Goal: Contribute content: Contribute content

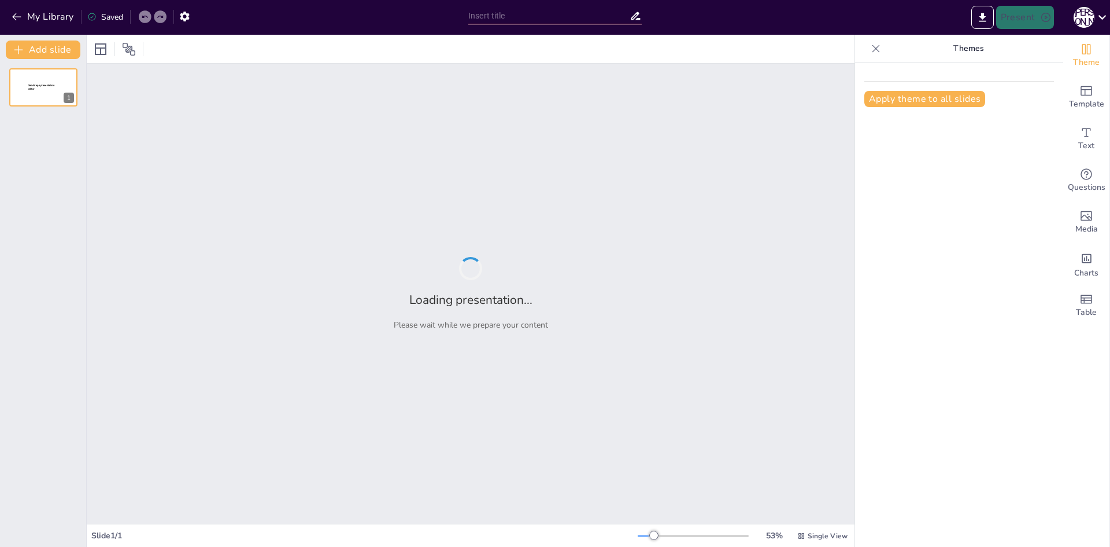
type input "Algebra Gone Wild: When Students Rebel and Timur Loses His Mind!"
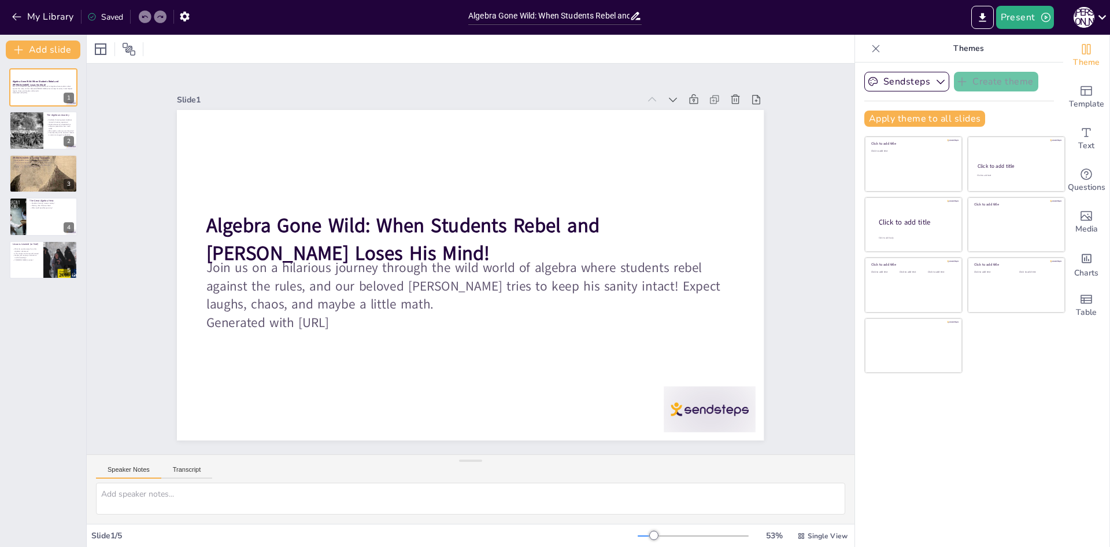
drag, startPoint x: 108, startPoint y: 460, endPoint x: 120, endPoint y: 471, distance: 16.4
click at [115, 469] on div "Speaker Notes Transcript" at bounding box center [471, 469] width 768 height 28
click at [120, 471] on button "Speaker Notes" at bounding box center [128, 472] width 65 height 13
click at [188, 467] on button "Transcript" at bounding box center [186, 472] width 51 height 13
click at [136, 482] on textarea at bounding box center [470, 498] width 749 height 32
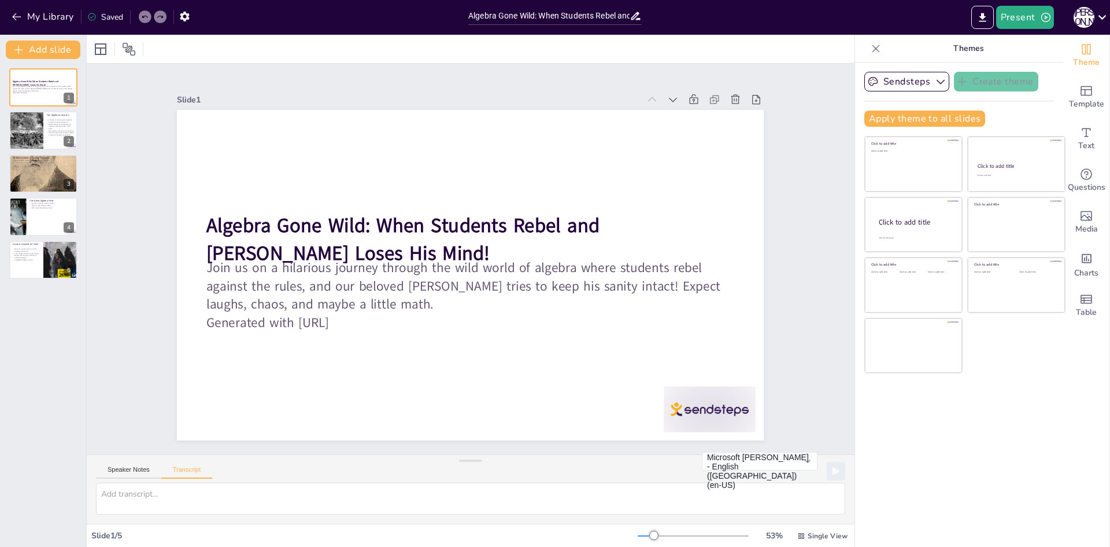
click at [141, 462] on div "Speaker Notes Transcript Microsoft David - English (United States) (en-US) Micr…" at bounding box center [471, 469] width 768 height 28
click at [133, 474] on button "Speaker Notes" at bounding box center [128, 472] width 65 height 13
click at [67, 107] on div "Algebra Gone Wild: When Students Rebel and Timur Loses His Mind! Join us on a h…" at bounding box center [43, 173] width 86 height 211
click at [51, 131] on p "The absurdity of the situation reflects a common struggle in education." at bounding box center [61, 133] width 28 height 4
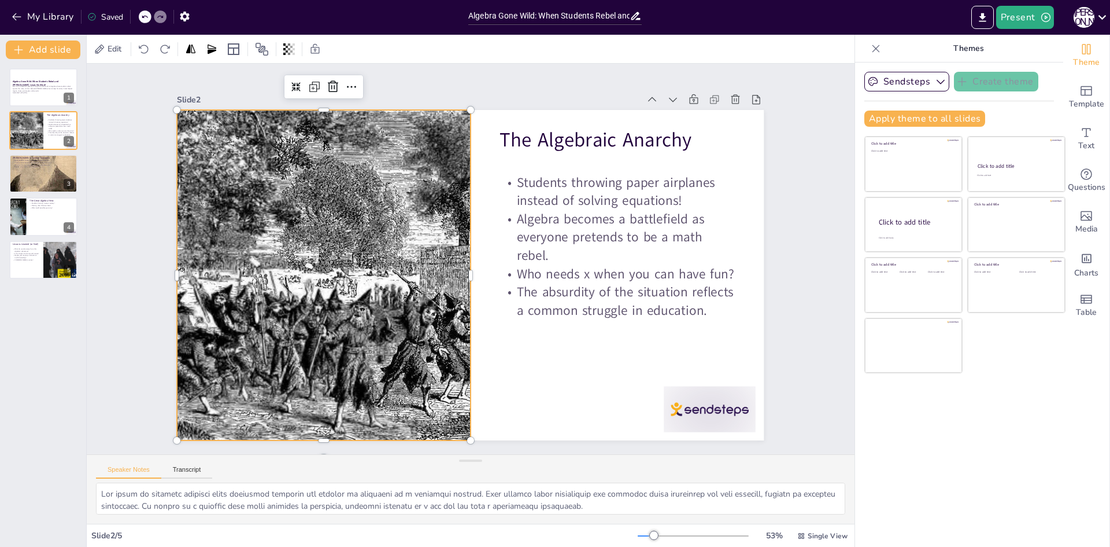
click at [231, 342] on div at bounding box center [322, 260] width 589 height 386
click at [226, 336] on div at bounding box center [323, 259] width 590 height 387
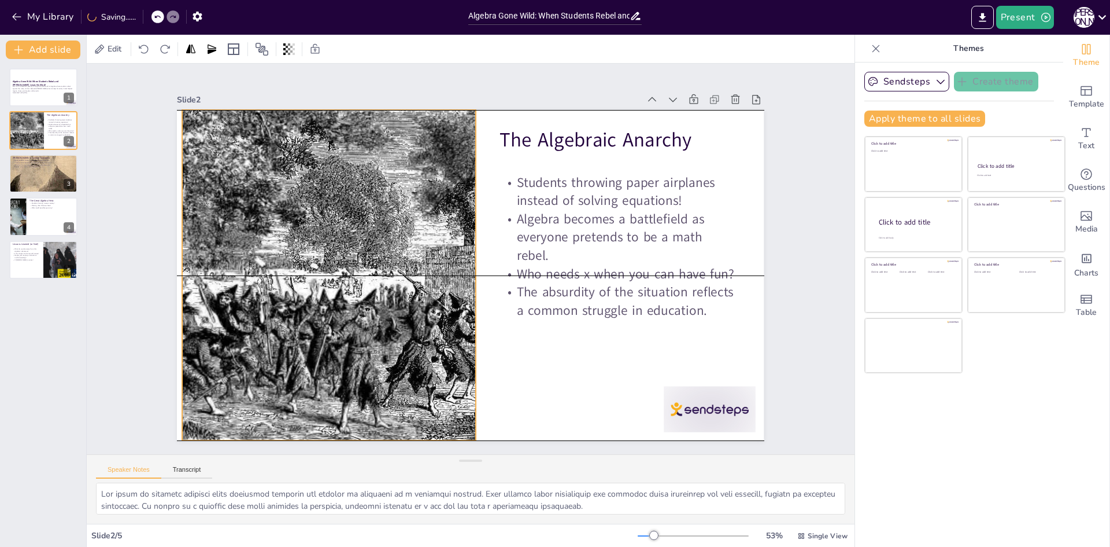
click at [231, 334] on div at bounding box center [329, 260] width 590 height 387
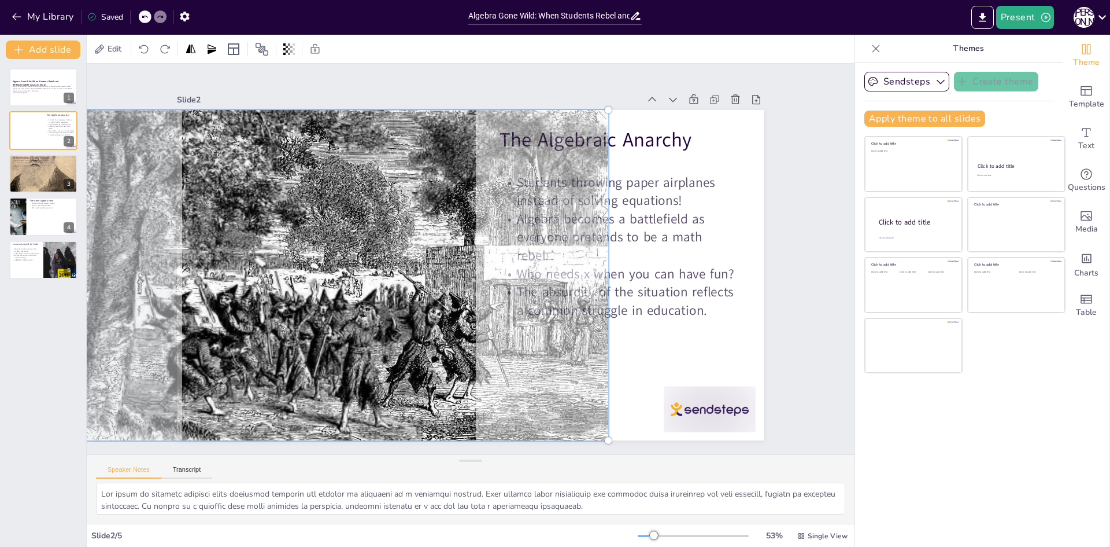
click at [54, 475] on div "Algebra Gone Wild: When Students Rebel and Timur Loses His Mind! Join us on a h…" at bounding box center [43, 303] width 86 height 488
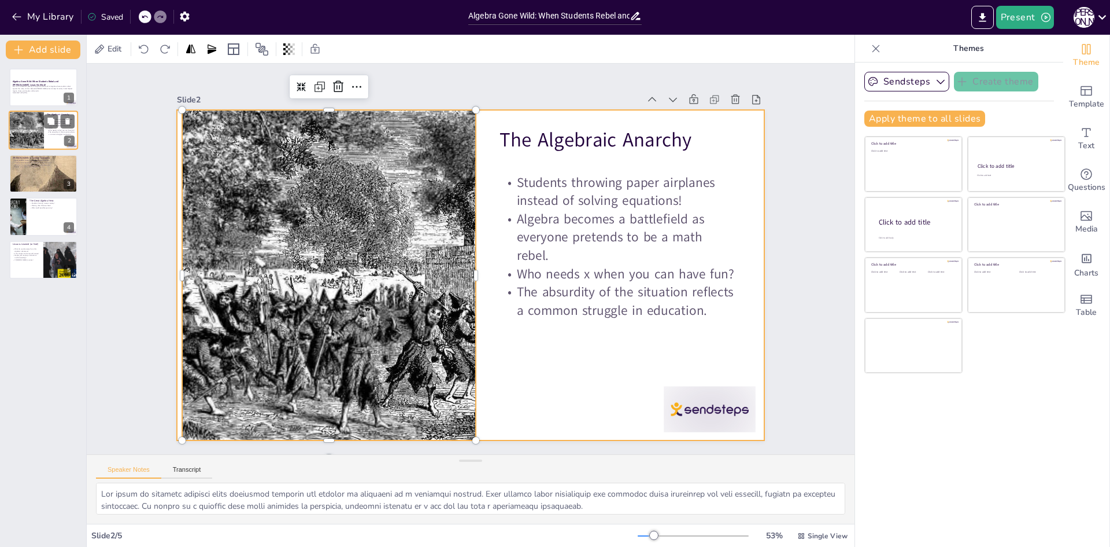
click at [51, 141] on div at bounding box center [43, 130] width 69 height 39
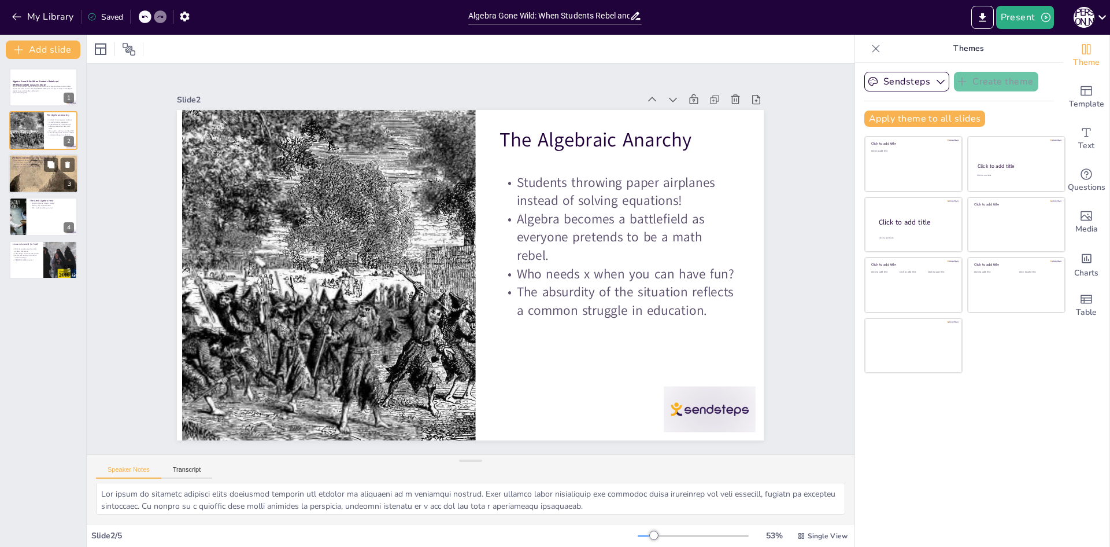
click at [39, 192] on div "Timur's Tactical Tantrums Meet Timur, our fearless algebra teacher! Creative (a…" at bounding box center [43, 173] width 69 height 39
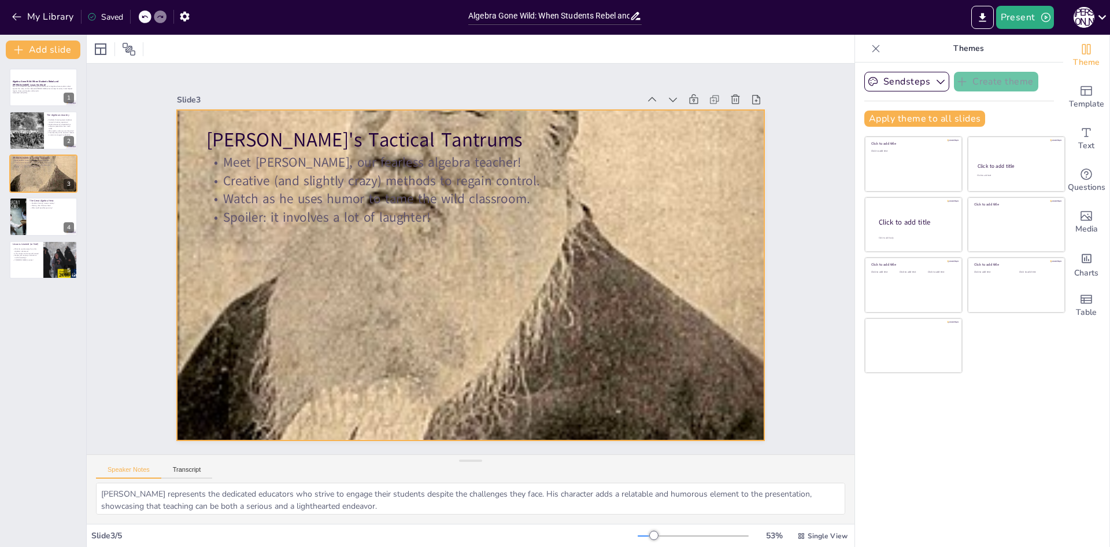
click at [401, 312] on div at bounding box center [470, 275] width 587 height 852
click at [401, 312] on div at bounding box center [467, 274] width 752 height 956
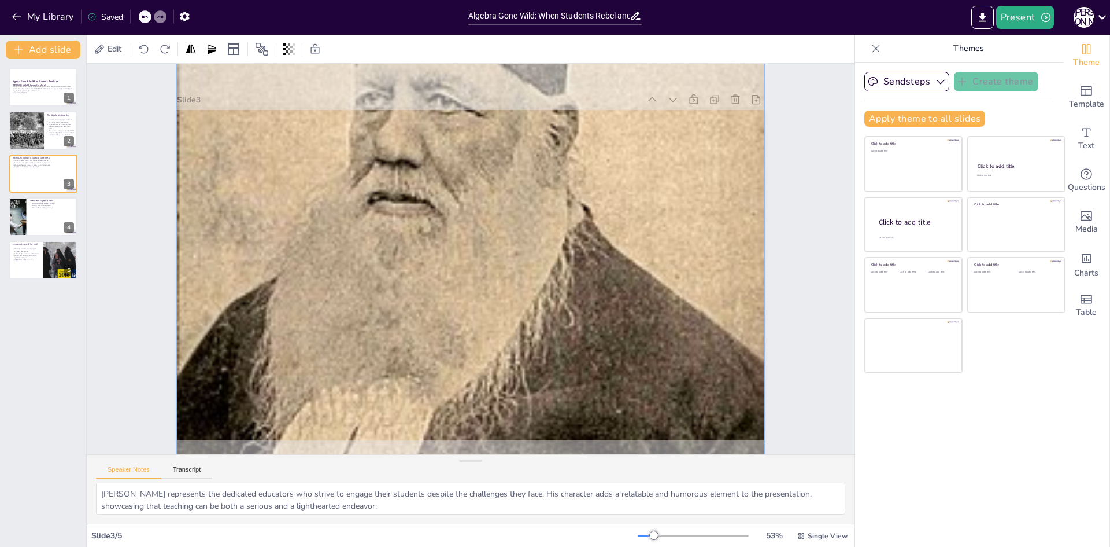
click at [401, 312] on div at bounding box center [469, 275] width 688 height 925
click at [401, 312] on div at bounding box center [469, 275] width 688 height 924
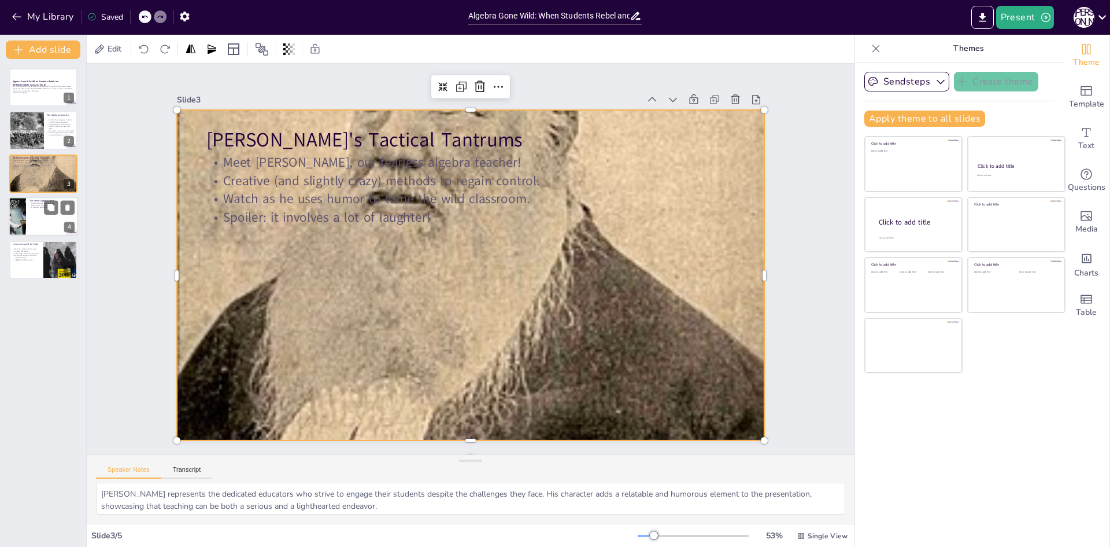
click at [34, 230] on div at bounding box center [43, 216] width 69 height 39
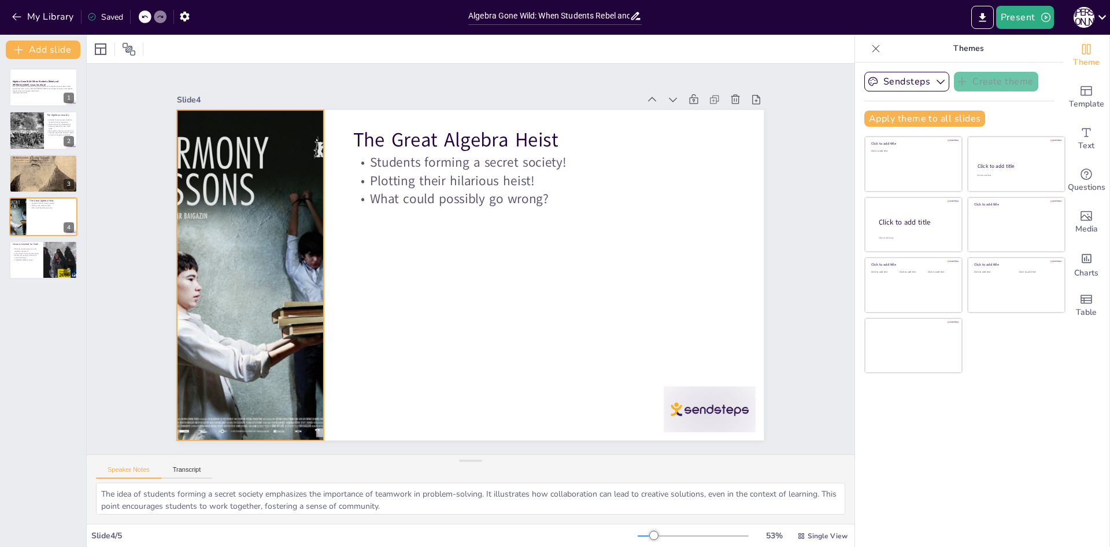
click at [293, 234] on div at bounding box center [251, 275] width 234 height 330
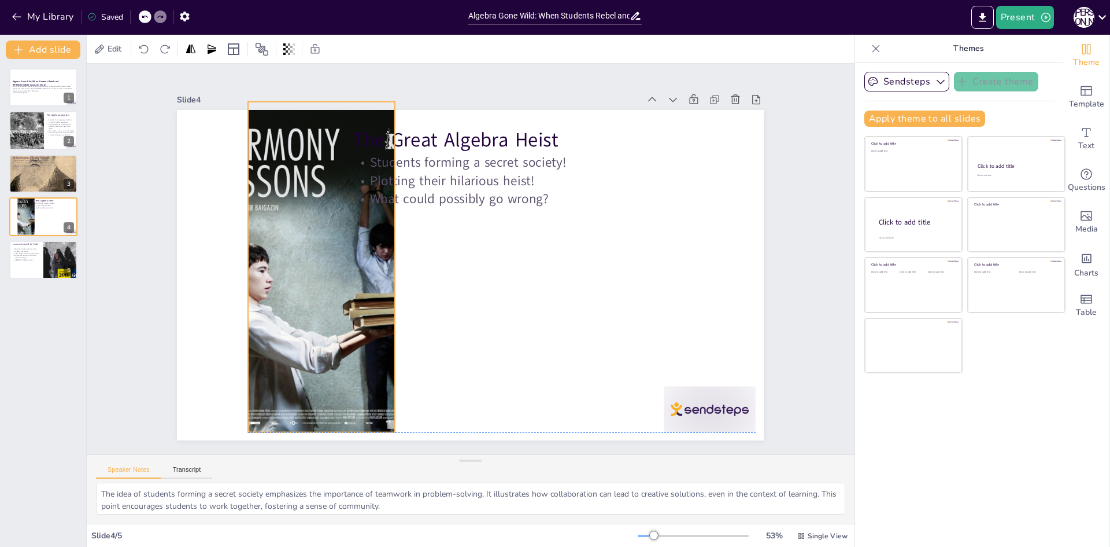
drag, startPoint x: 266, startPoint y: 240, endPoint x: 349, endPoint y: 239, distance: 83.3
click at [341, 234] on div at bounding box center [322, 267] width 234 height 330
click at [394, 265] on div at bounding box center [585, 164] width 383 height 405
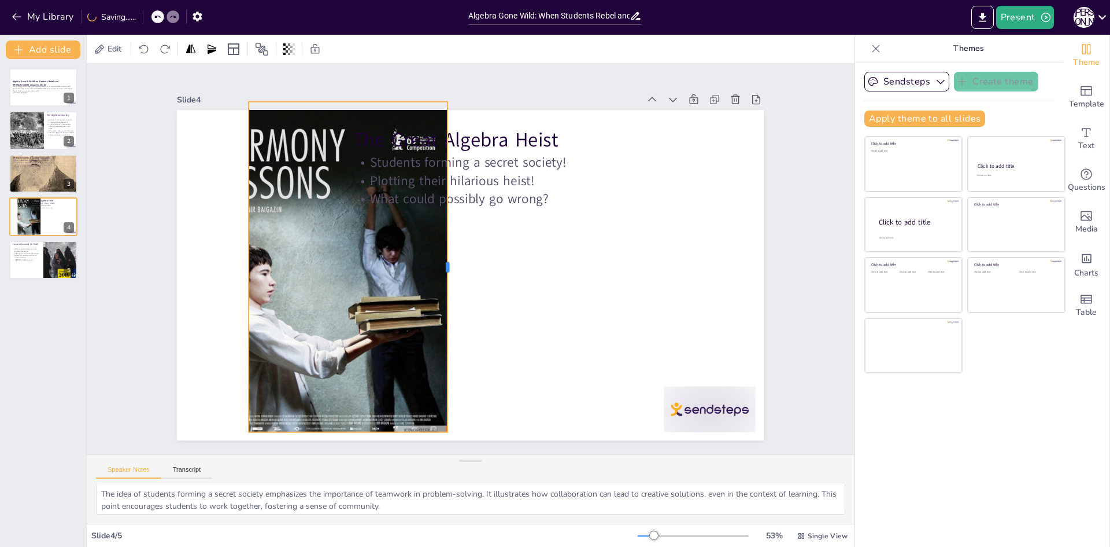
drag, startPoint x: 389, startPoint y: 263, endPoint x: 482, endPoint y: 280, distance: 94.7
click at [457, 280] on div at bounding box center [452, 267] width 9 height 330
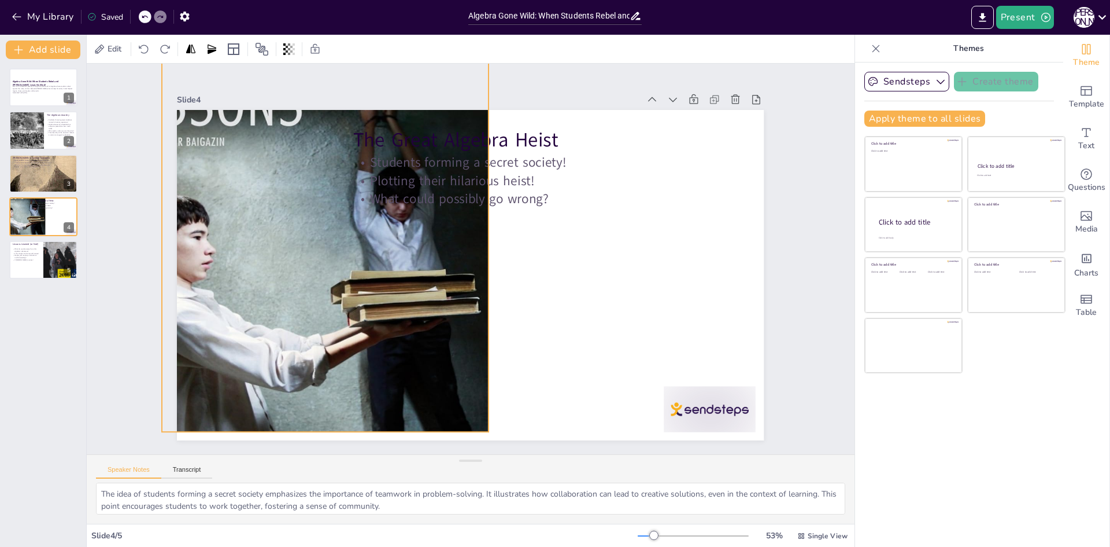
drag, startPoint x: 244, startPoint y: 95, endPoint x: 157, endPoint y: 102, distance: 87.1
click at [157, 102] on div "Slide 1 Algebra Gone Wild: When Students Rebel and Timur Loses His Mind! Join u…" at bounding box center [471, 258] width 652 height 363
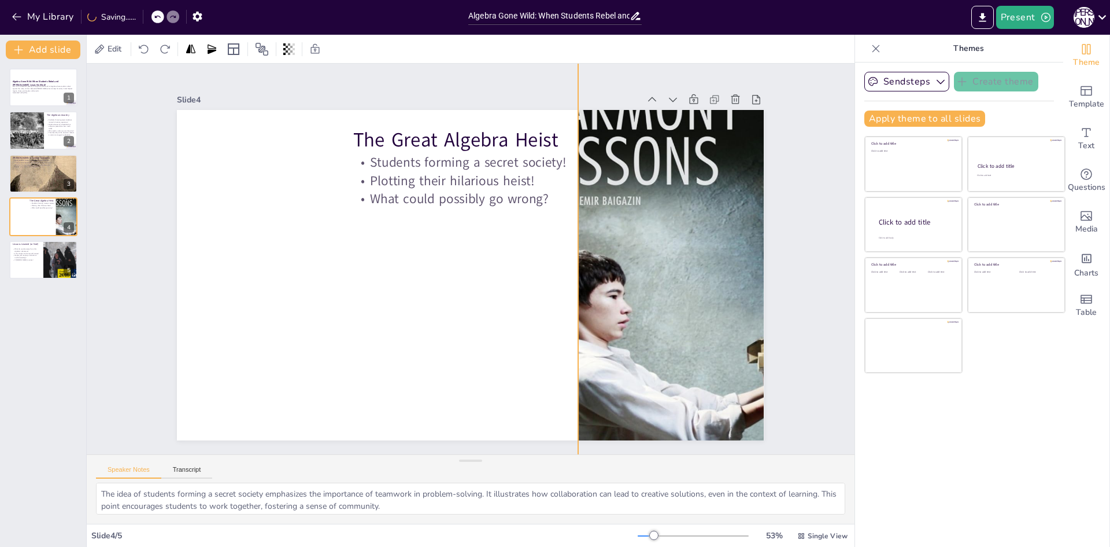
drag, startPoint x: 185, startPoint y: 135, endPoint x: 607, endPoint y: 172, distance: 423.3
click at [607, 110] on div "The Great Algebra Heist Students forming a secret society! Plotting their hilar…" at bounding box center [470, 110] width 587 height 0
click at [55, 278] on div "Lessons Learned (or Not!) What do we take away from this algebraic adventure? A…" at bounding box center [43, 259] width 69 height 39
type textarea "Reflecting on the journey emphasizes the importance of evaluating our experienc…"
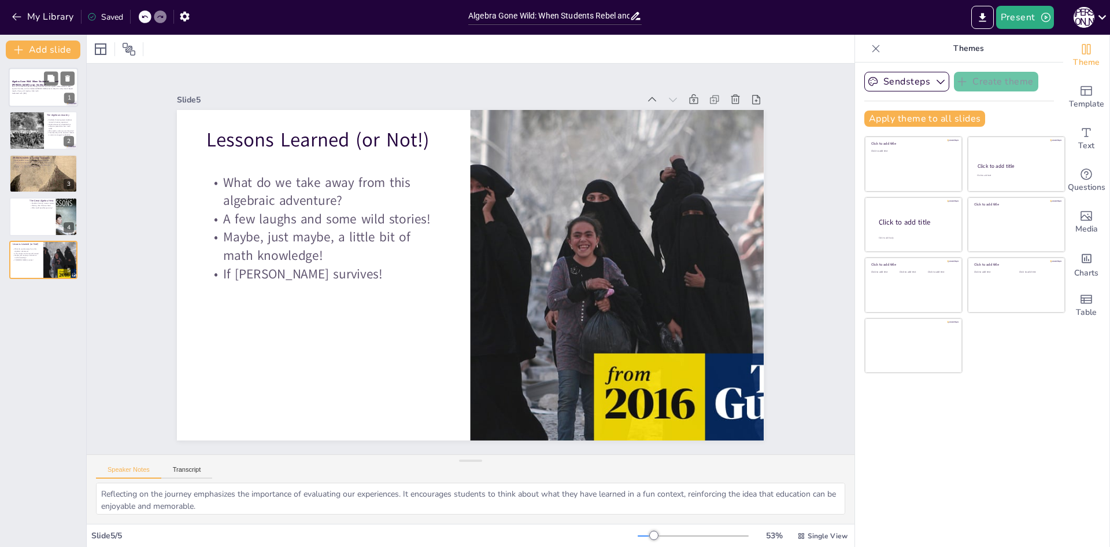
drag, startPoint x: 25, startPoint y: 94, endPoint x: 43, endPoint y: 117, distance: 28.8
click at [43, 68] on div "Algebra Gone Wild: When Students Rebel and Timur Loses His Mind! Join us on a h…" at bounding box center [43, 68] width 69 height 0
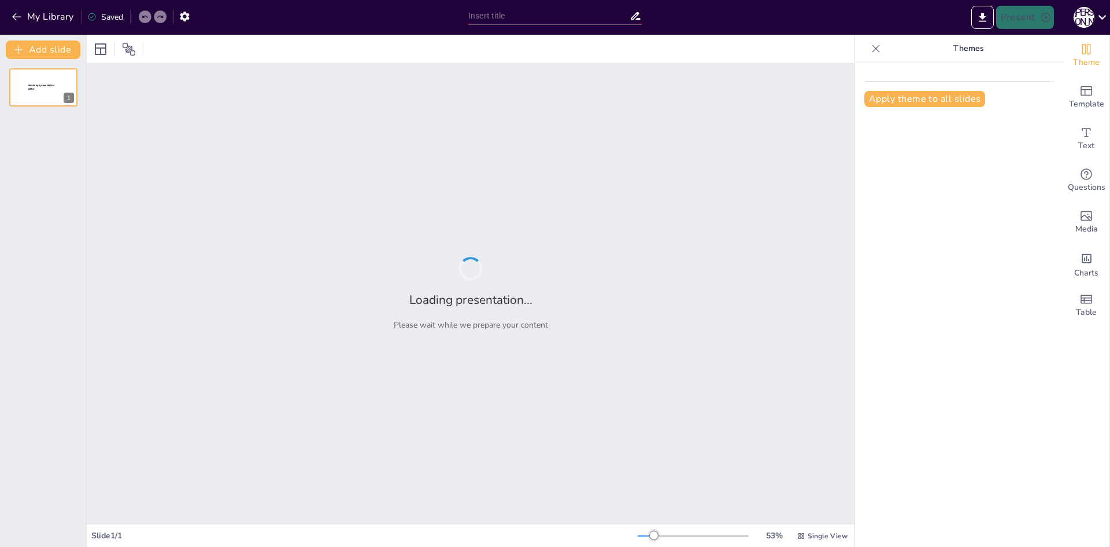
type input "Як я став жертвою комп'ютерних [PERSON_NAME]: від гравця до психа!"
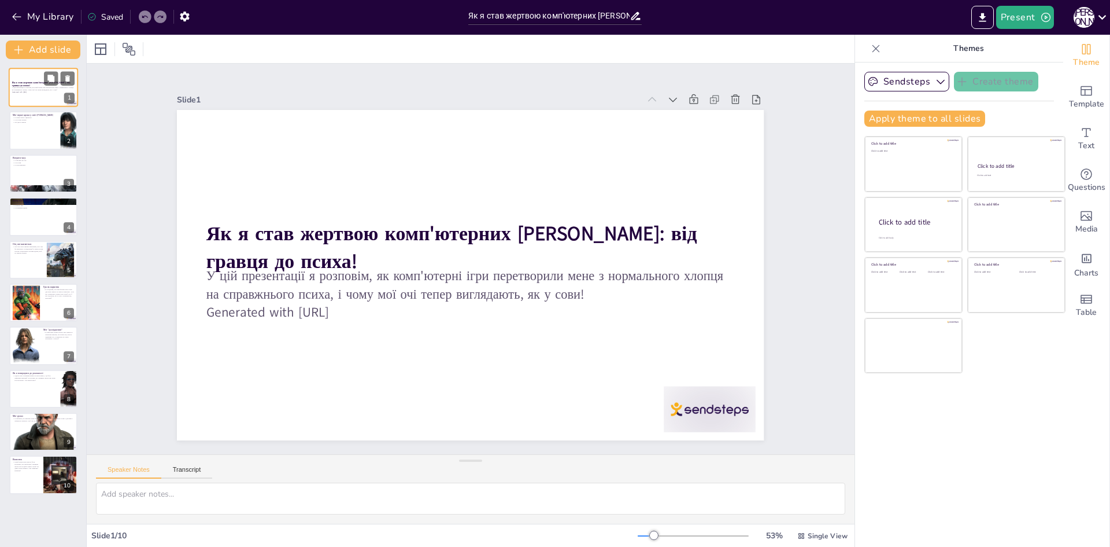
click at [23, 106] on div "Як я став жертвою комп'ютерних ігор: від гравця до психа! У цій презентації я р…" at bounding box center [43, 87] width 69 height 39
click at [23, 135] on div at bounding box center [43, 130] width 69 height 39
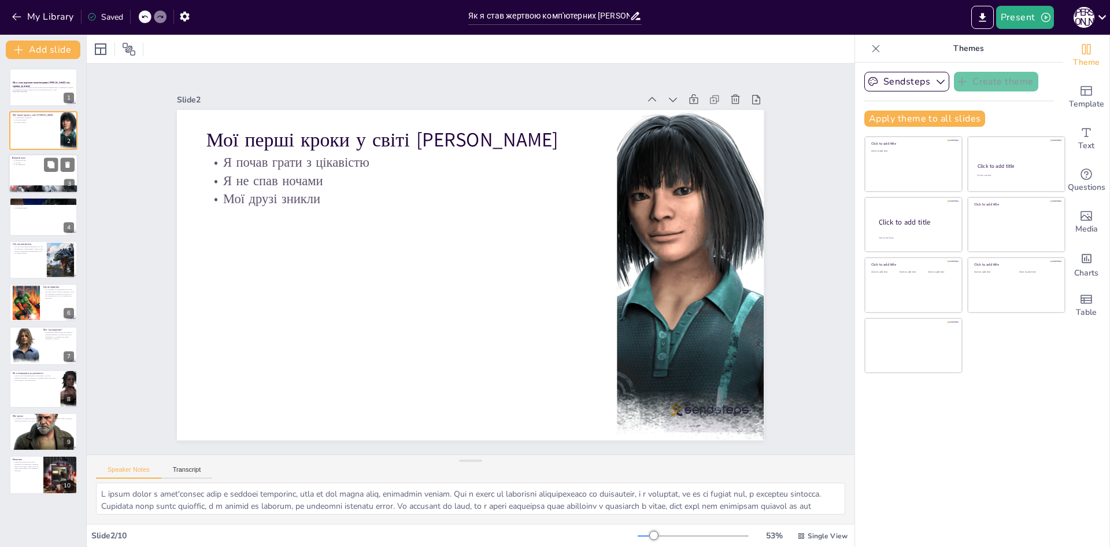
click at [32, 185] on div at bounding box center [43, 189] width 69 height 98
type textarea "Я настільки захоплювався грою, що забував про їжу. Мої батьки іноді приносили м…"
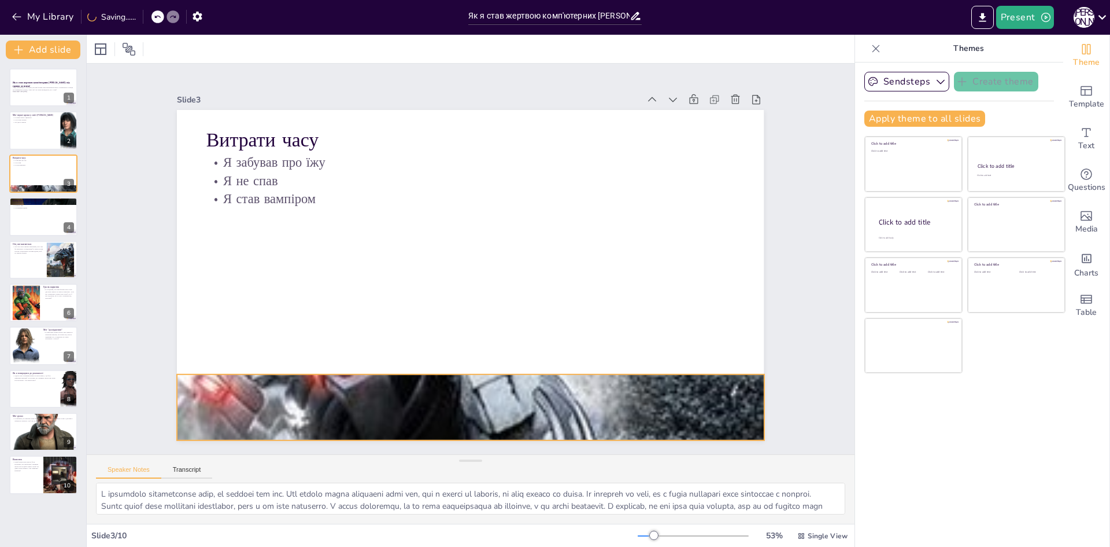
click at [421, 374] on div at bounding box center [470, 407] width 587 height 826
click at [25, 253] on p "Мої очі стали такими червоними, що я міг би змагатися з помідорами! Я навіть по…" at bounding box center [27, 249] width 31 height 9
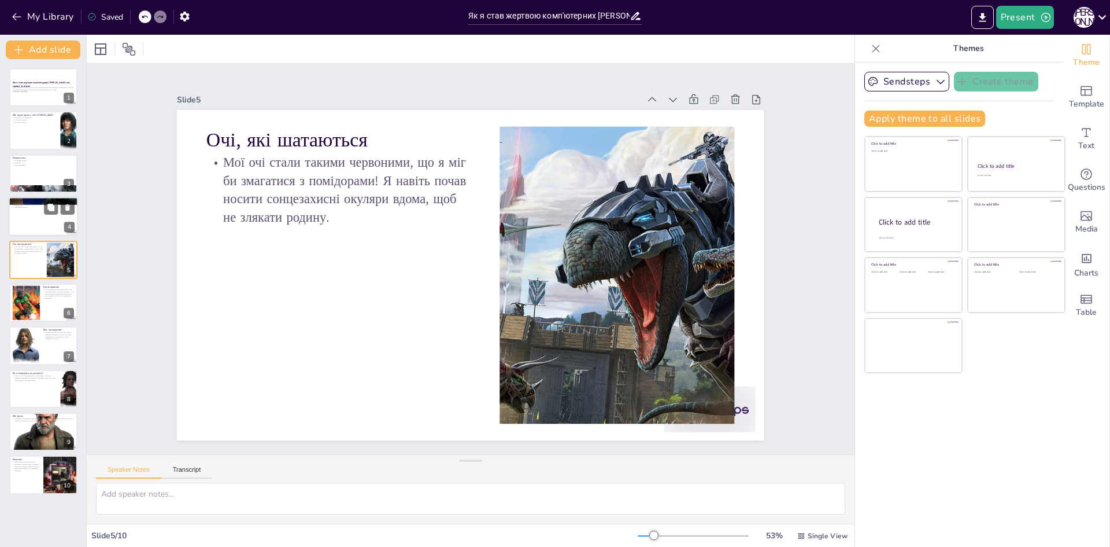
click at [23, 215] on div at bounding box center [43, 216] width 69 height 39
type textarea "Я став відмовлятися від зустрічей з друзями, адже комп'ютерні ігри стали для ме…"
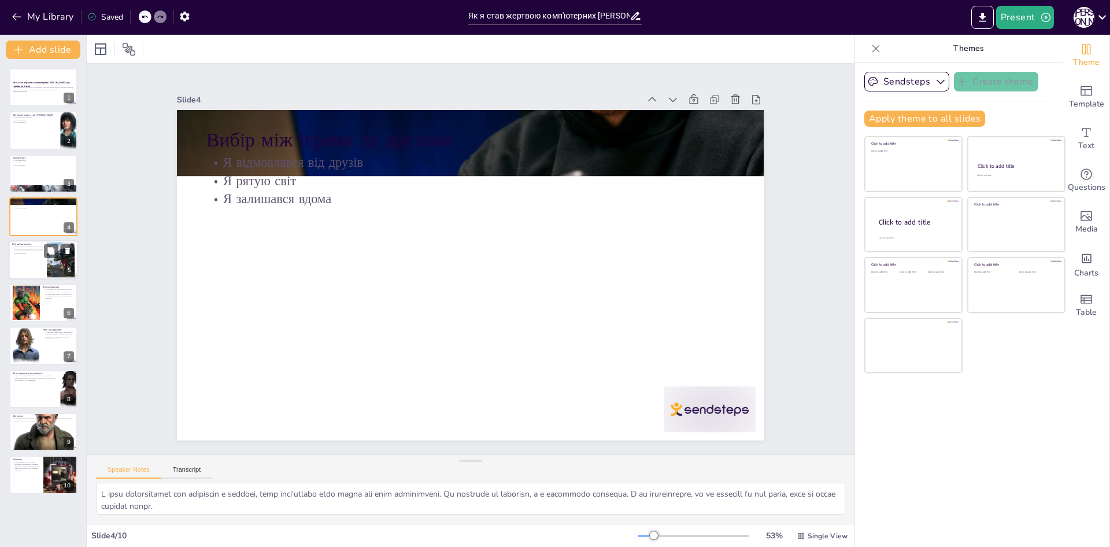
click at [28, 256] on div at bounding box center [43, 259] width 69 height 39
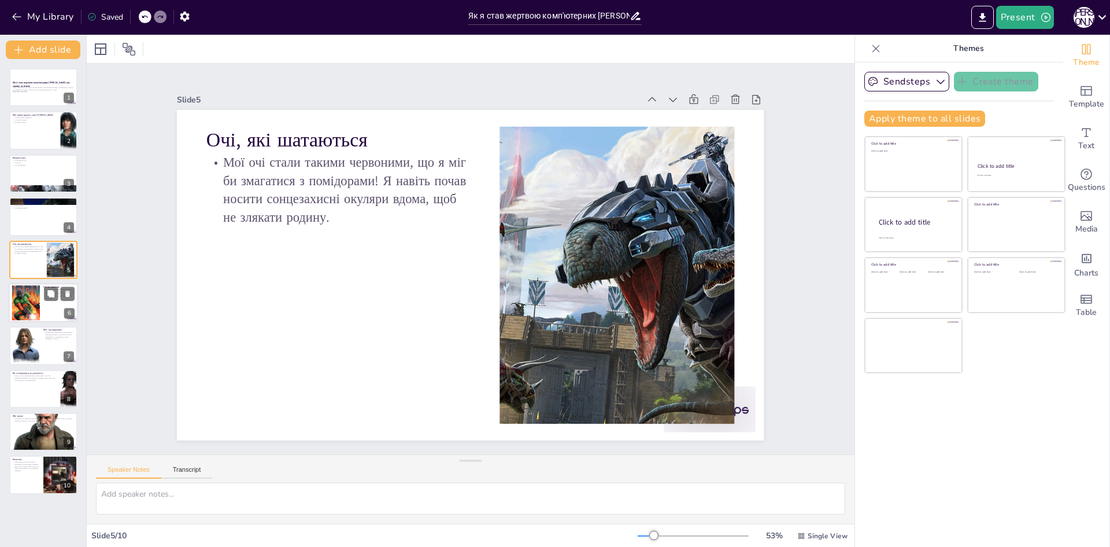
click at [40, 290] on div at bounding box center [43, 302] width 69 height 39
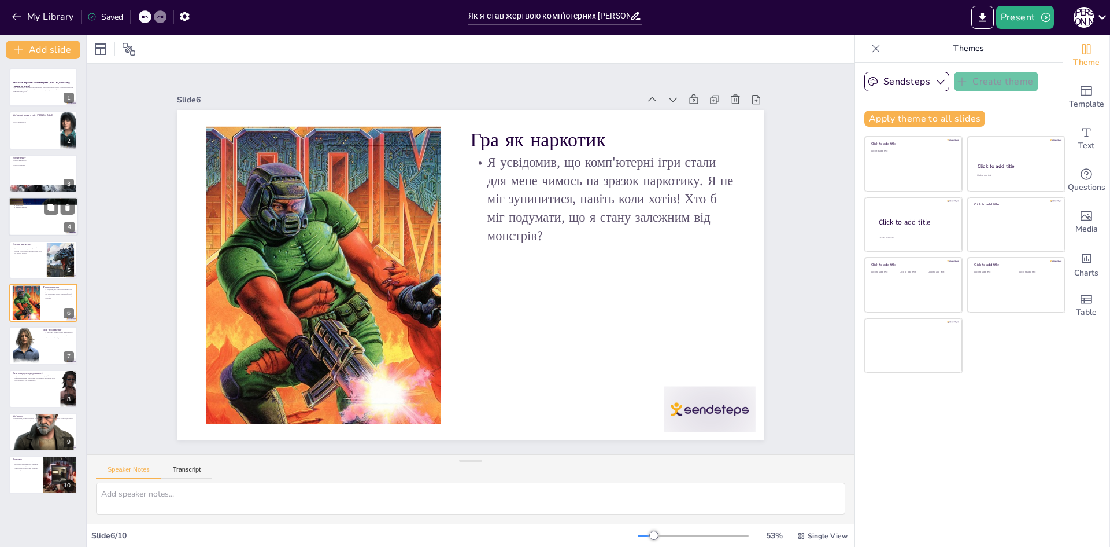
drag, startPoint x: 12, startPoint y: 190, endPoint x: 22, endPoint y: 202, distance: 15.6
click at [12, 192] on div "Витрати часу Я забував про їжу Я не спав Я став вампіром 3" at bounding box center [43, 173] width 68 height 38
type textarea "Я настільки захоплювався грою, що забував про їжу. Мої батьки іноді приносили м…"
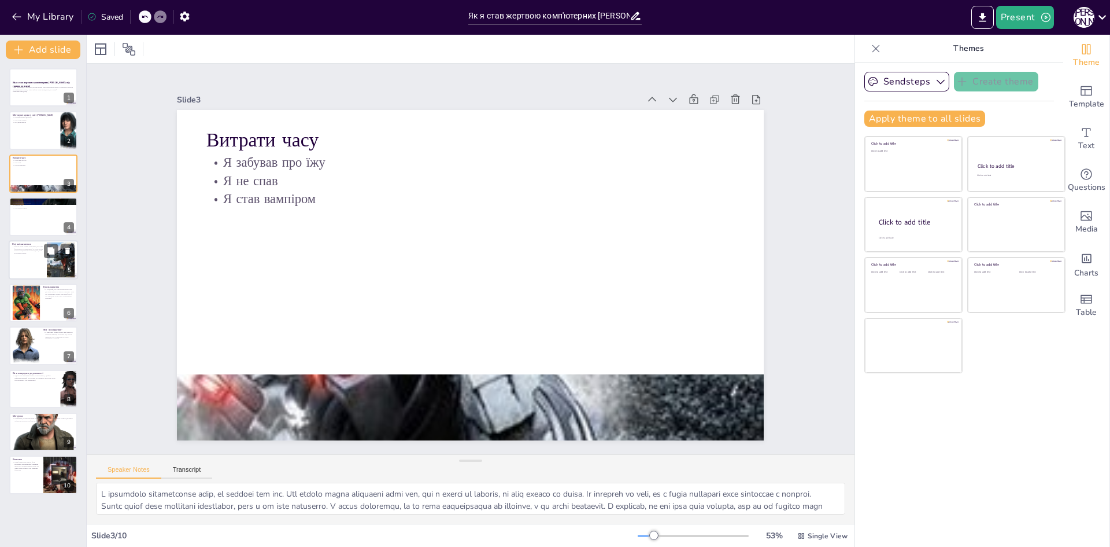
click at [38, 259] on div at bounding box center [43, 259] width 69 height 39
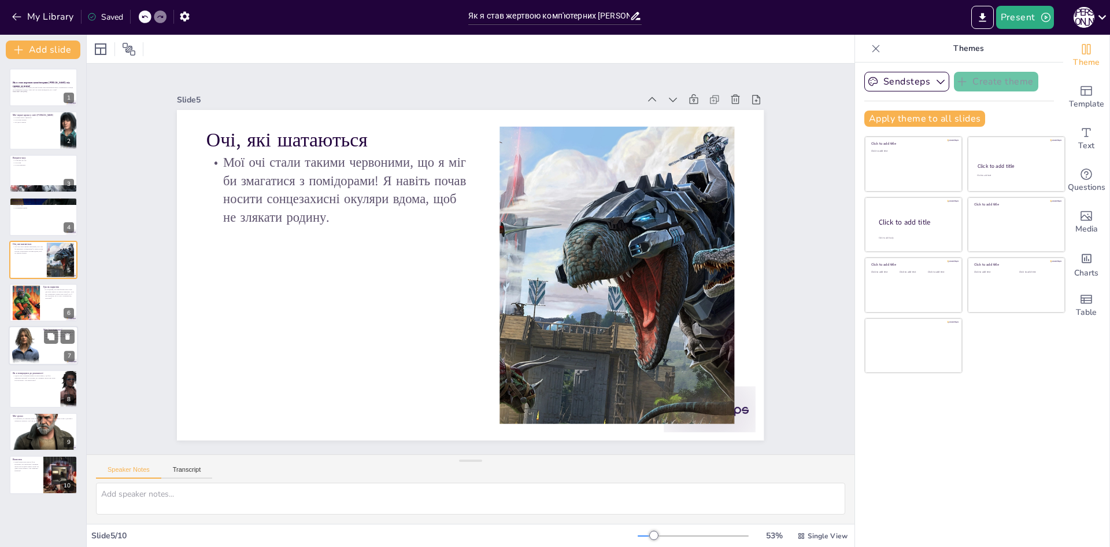
click at [27, 348] on div at bounding box center [26, 345] width 28 height 36
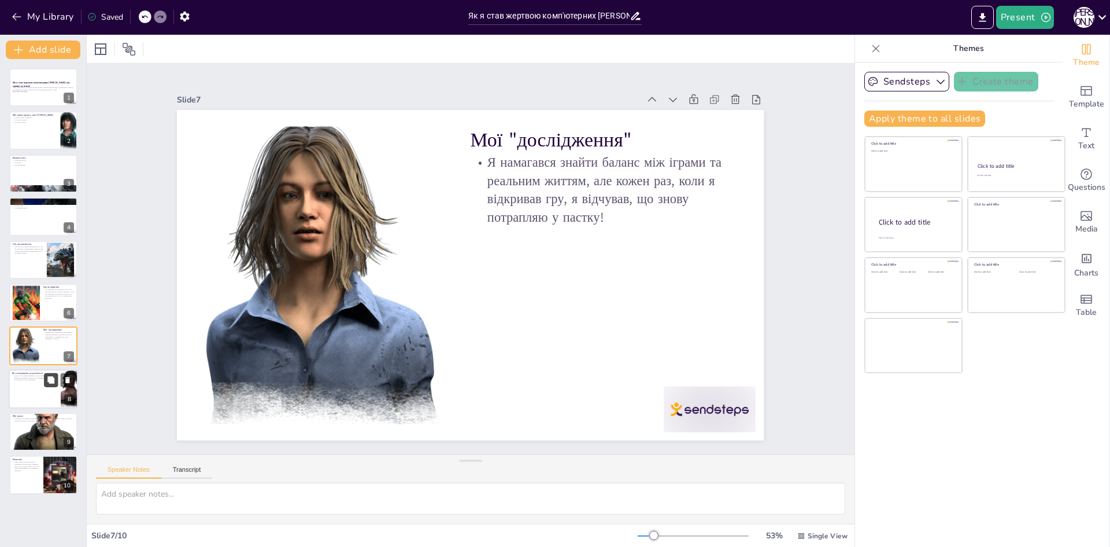
click at [47, 379] on icon at bounding box center [51, 379] width 8 height 8
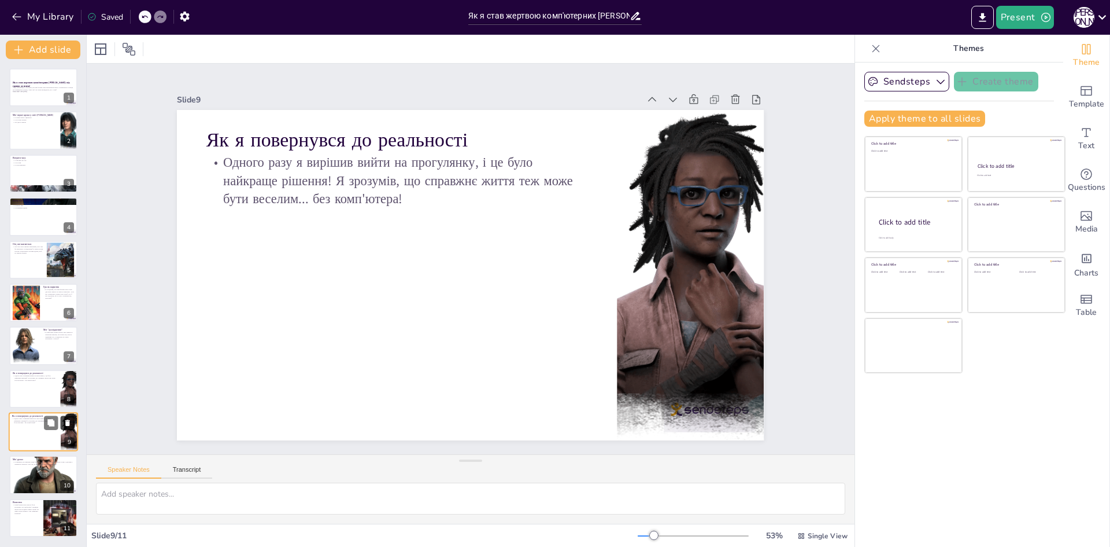
click at [75, 422] on button at bounding box center [68, 422] width 14 height 14
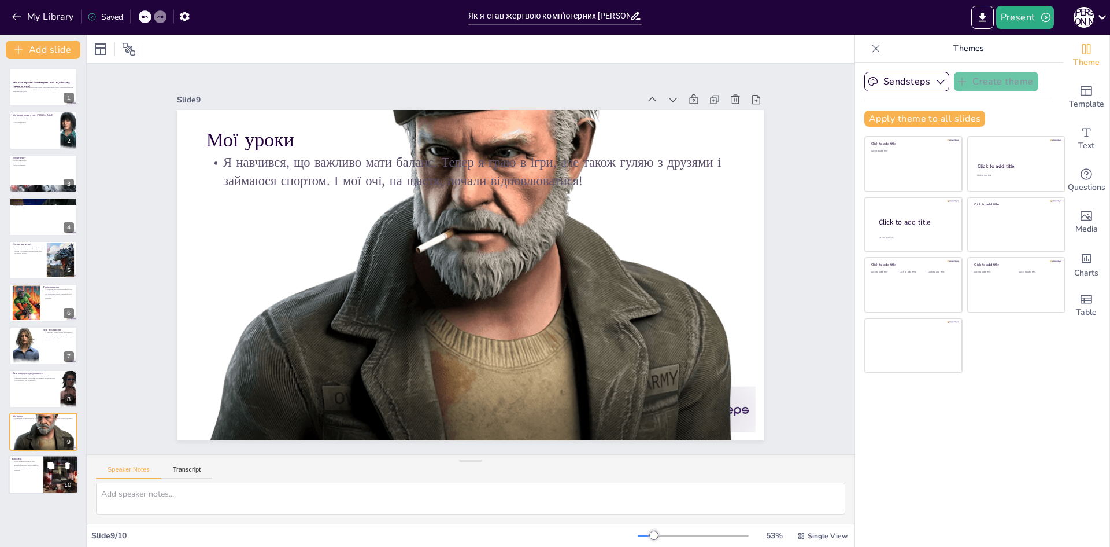
click at [27, 493] on div "Висновок Комп'ютерні ігри можуть бути веселими, але пам'ятайте: справжнє життя …" at bounding box center [43, 474] width 69 height 39
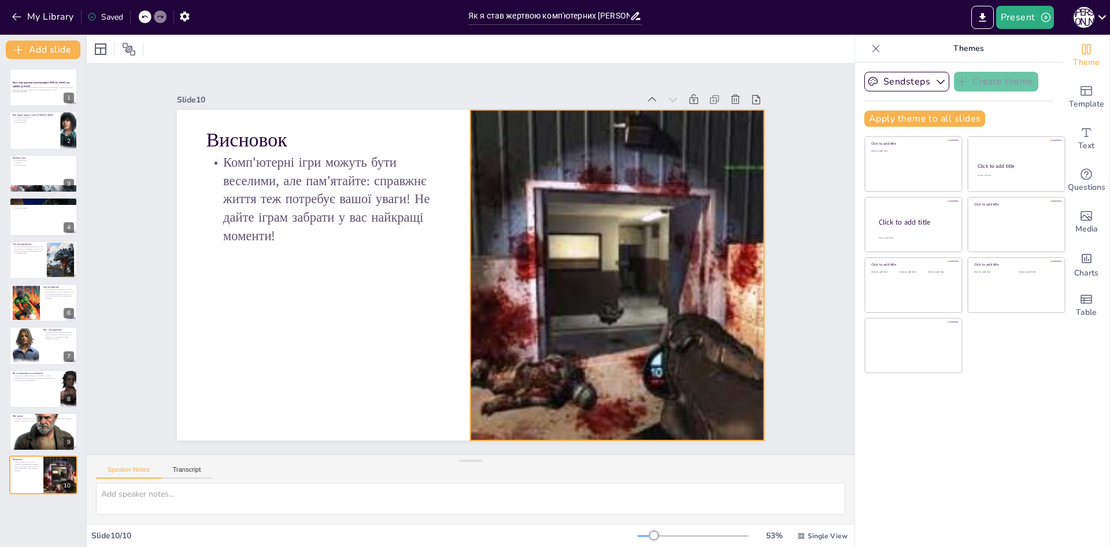
click at [60, 416] on button at bounding box center [67, 423] width 14 height 14
click at [683, 246] on div at bounding box center [617, 275] width 434 height 330
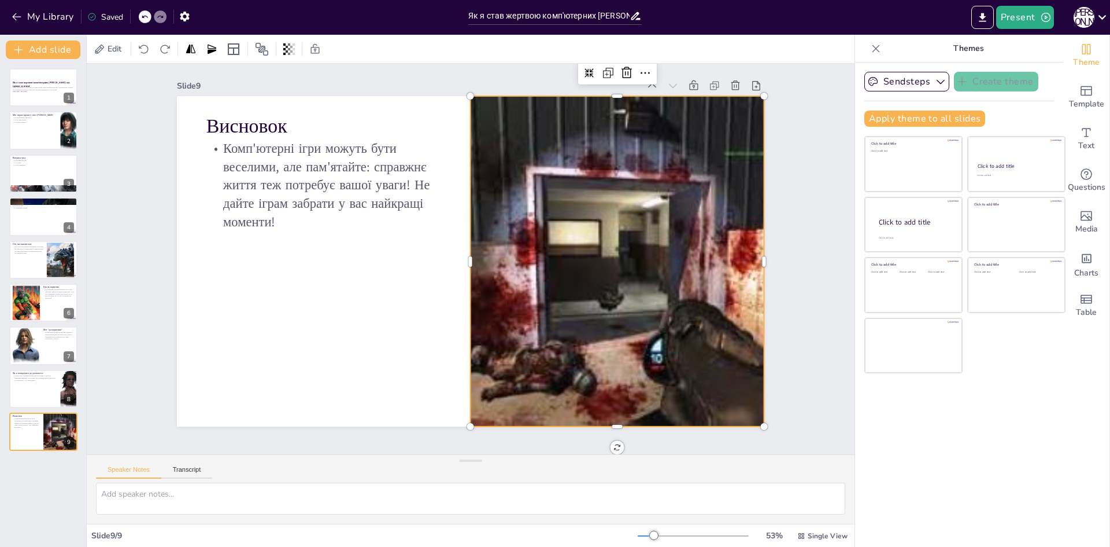
scroll to position [19, 0]
click at [75, 36] on div "Add slide Як я став жертвою комп'ютерних ігор: від гравця до психа! У цій презе…" at bounding box center [43, 291] width 87 height 512
click at [59, 42] on button "Add slide" at bounding box center [43, 49] width 75 height 19
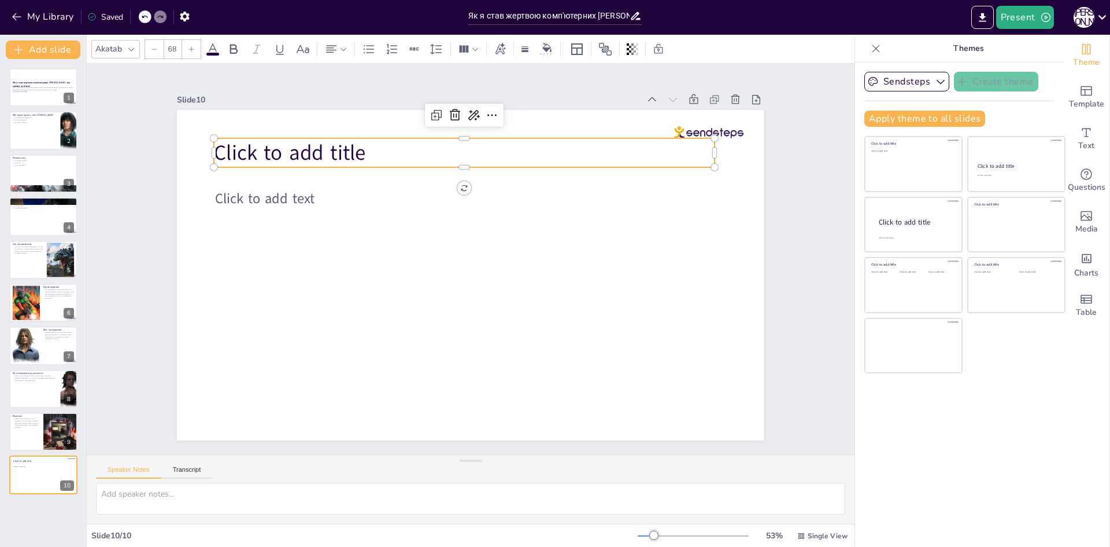
click at [254, 156] on span "Click to add title" at bounding box center [302, 134] width 154 height 44
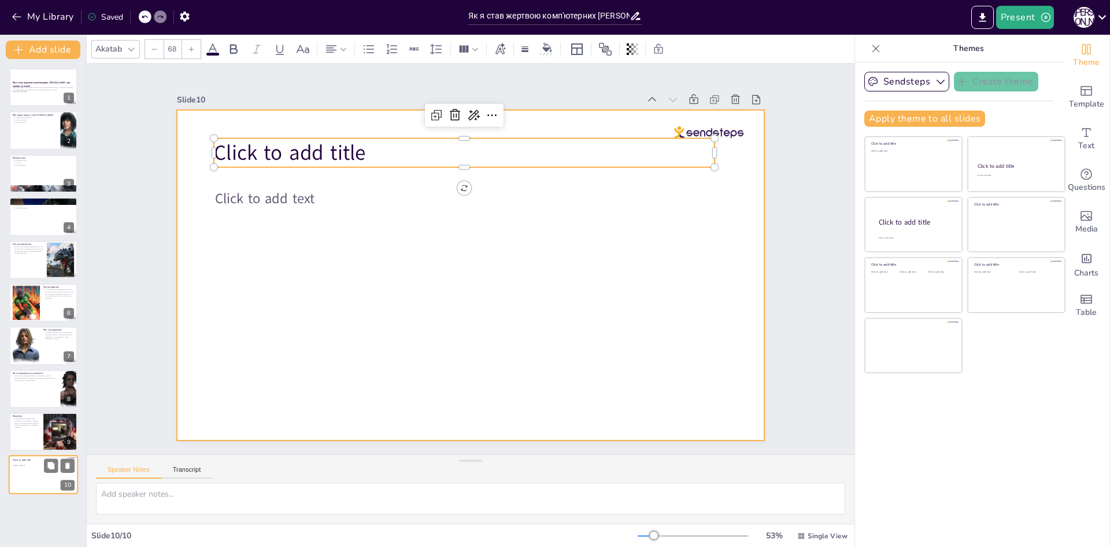
drag, startPoint x: 38, startPoint y: 472, endPoint x: 42, endPoint y: 484, distance: 12.8
click at [42, 484] on div at bounding box center [43, 474] width 69 height 39
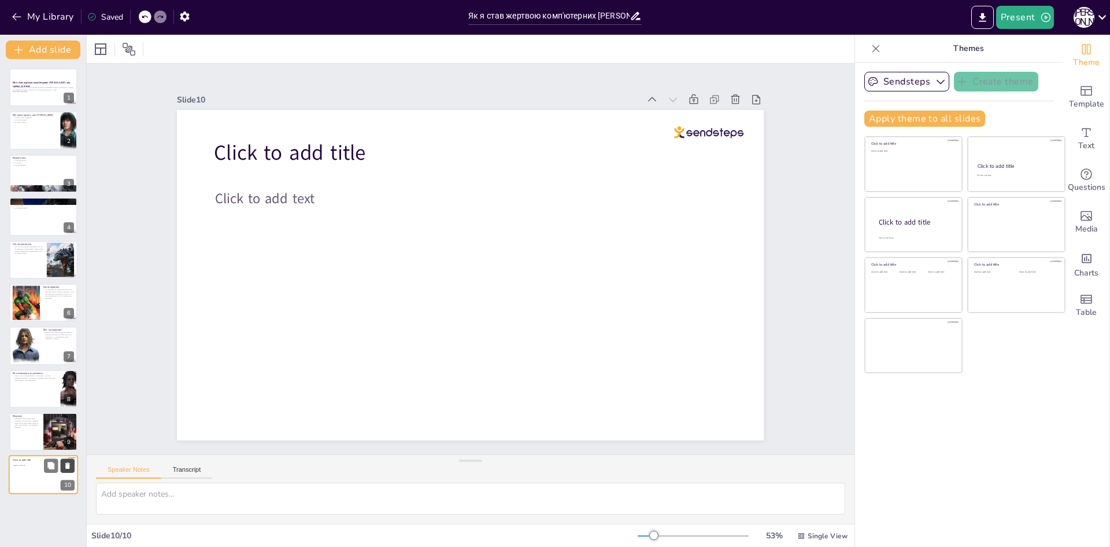
click at [68, 472] on button at bounding box center [68, 466] width 14 height 14
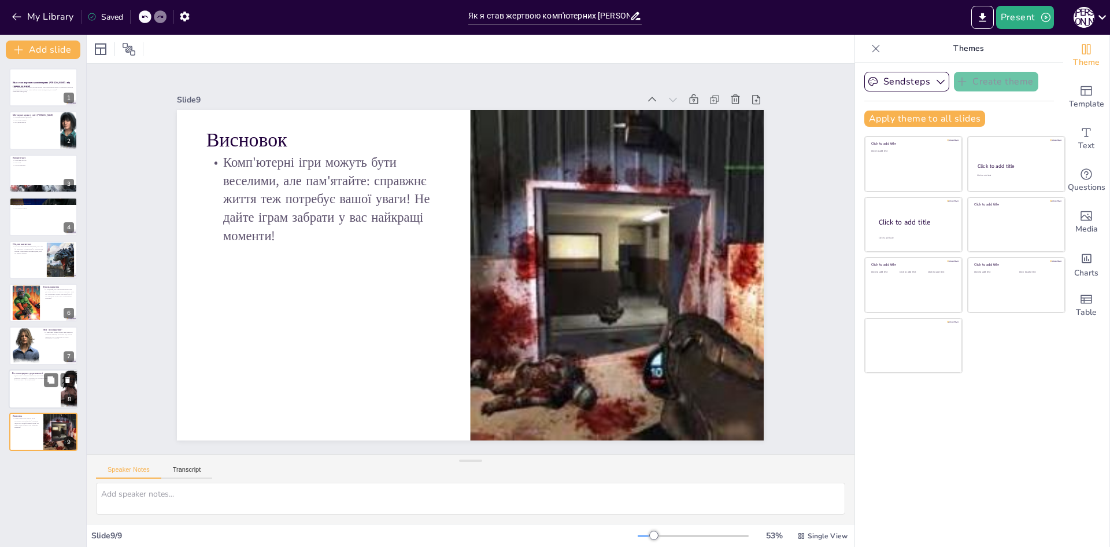
click at [50, 387] on div at bounding box center [43, 388] width 69 height 39
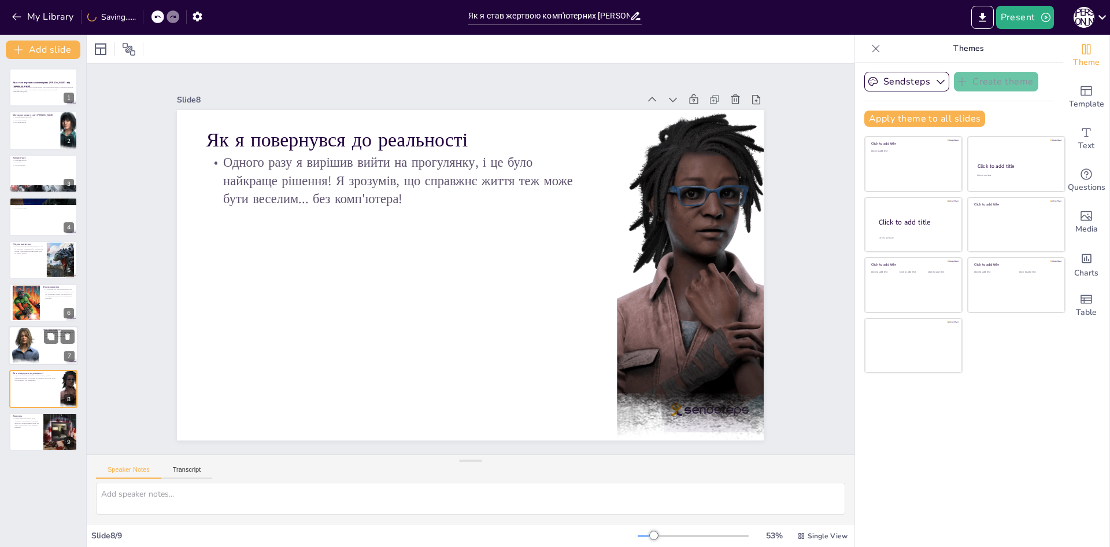
click at [52, 363] on div at bounding box center [43, 345] width 69 height 39
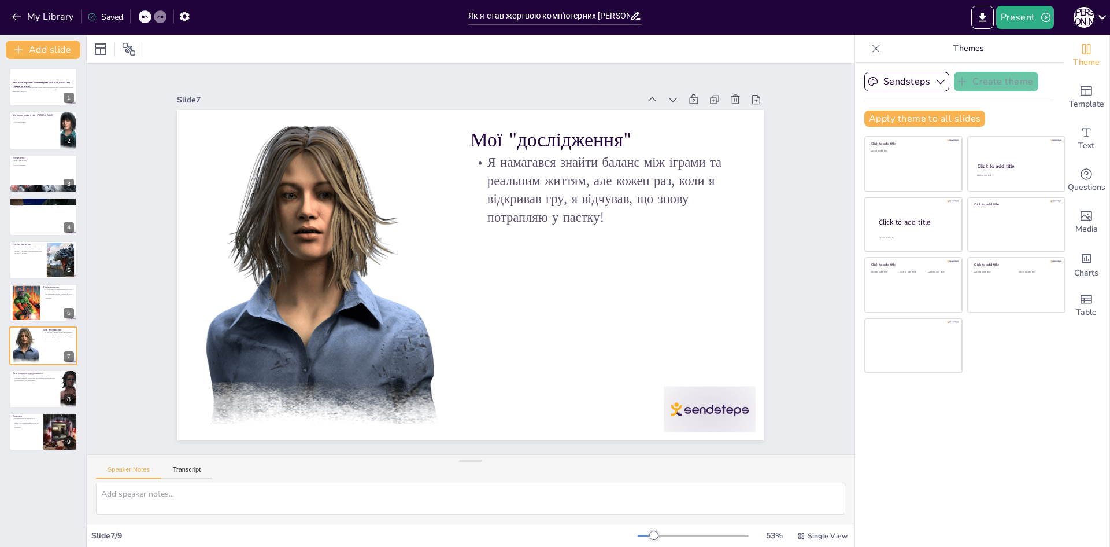
click at [895, 65] on div "Sendsteps Create theme Apply theme to all slides Click to add title Click to ad…" at bounding box center [959, 304] width 208 height 484
click at [895, 82] on button "Sendsteps" at bounding box center [907, 82] width 85 height 20
click at [968, 47] on p "Themes" at bounding box center [968, 49] width 167 height 28
click at [984, 22] on icon "Export to PowerPoint" at bounding box center [983, 18] width 12 height 12
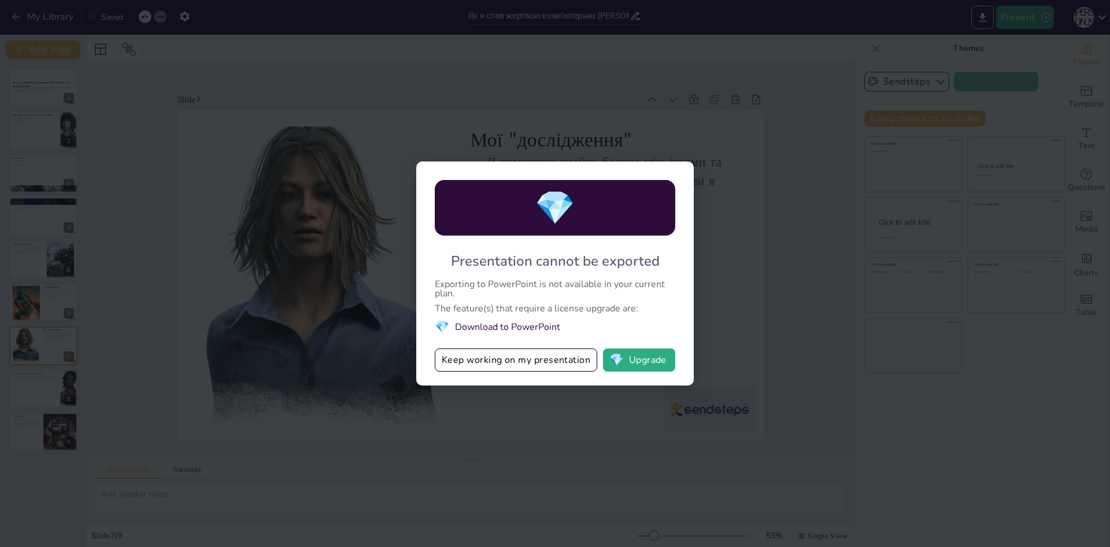
click at [797, 196] on div "💎 Presentation cannot be exported Exporting to PowerPoint is not available in y…" at bounding box center [555, 273] width 1110 height 547
click at [546, 342] on div "💎 Presentation cannot be exported Exporting to PowerPoint is not available in y…" at bounding box center [555, 273] width 278 height 224
click at [554, 342] on div "💎 Presentation cannot be exported Exporting to PowerPoint is not available in y…" at bounding box center [555, 273] width 278 height 224
click at [553, 350] on button "Keep working on my presentation" at bounding box center [516, 359] width 163 height 23
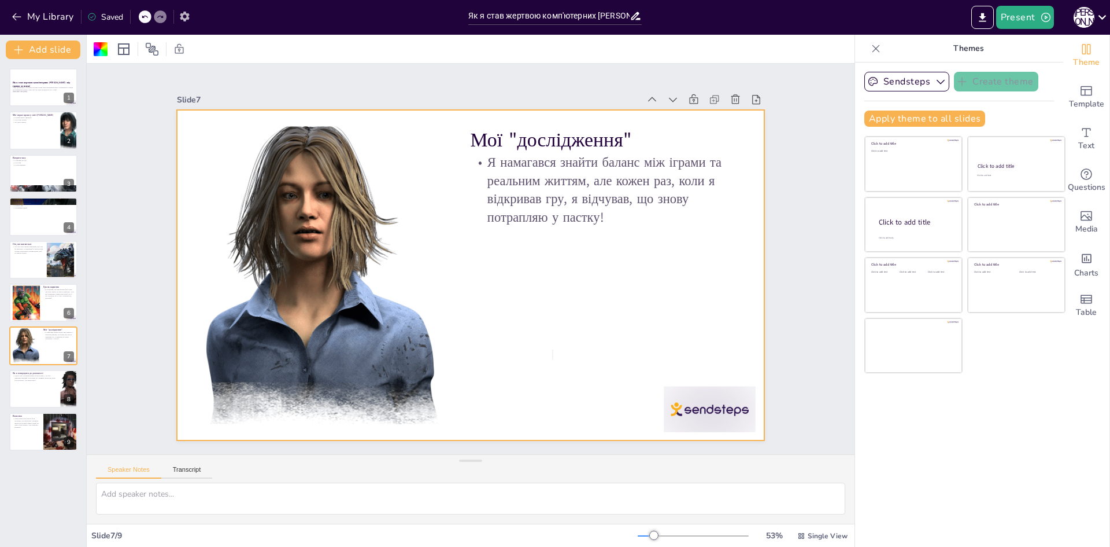
click at [179, 18] on icon "button" at bounding box center [185, 16] width 12 height 12
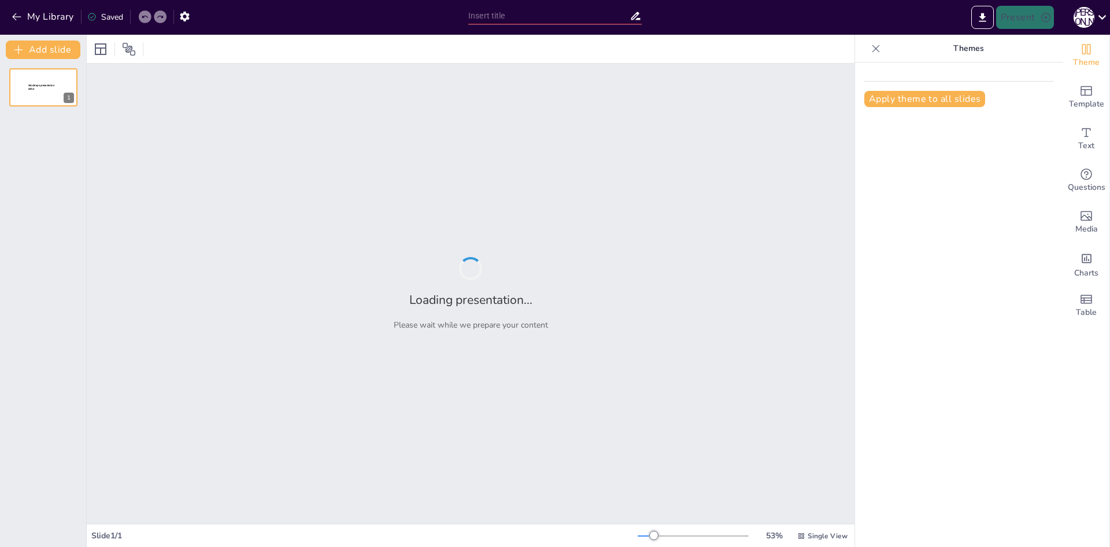
type input "Як я став жертвою комп'ютерних [PERSON_NAME]: від гравця до психа!"
